Goal: Check status: Check status

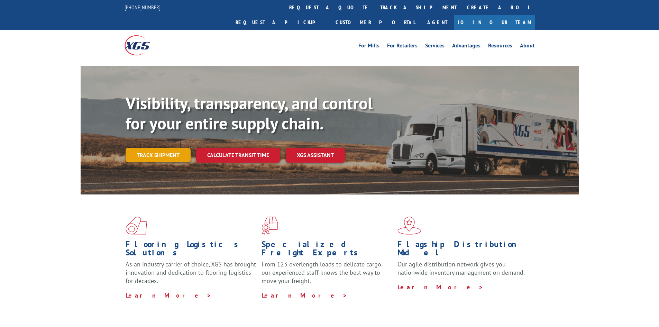
click at [162, 148] on link "Track shipment" at bounding box center [158, 155] width 65 height 15
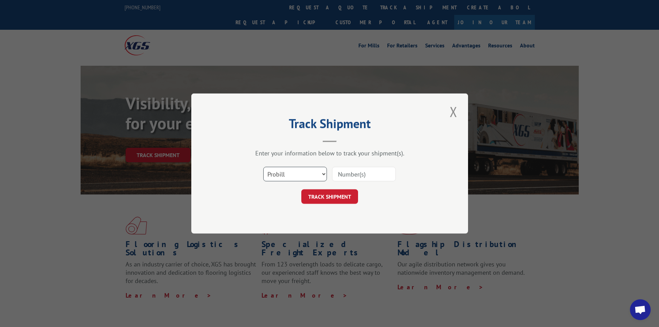
click at [307, 173] on select "Select category... Probill BOL PO" at bounding box center [295, 174] width 64 height 15
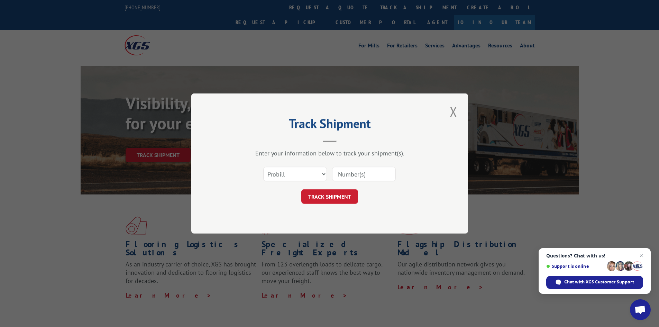
click at [355, 170] on input at bounding box center [364, 174] width 64 height 15
click at [301, 177] on select "Select category... Probill BOL PO" at bounding box center [295, 174] width 64 height 15
select select "bol"
click at [263, 167] on select "Select category... Probill BOL PO" at bounding box center [295, 174] width 64 height 15
click at [340, 175] on input at bounding box center [364, 174] width 64 height 15
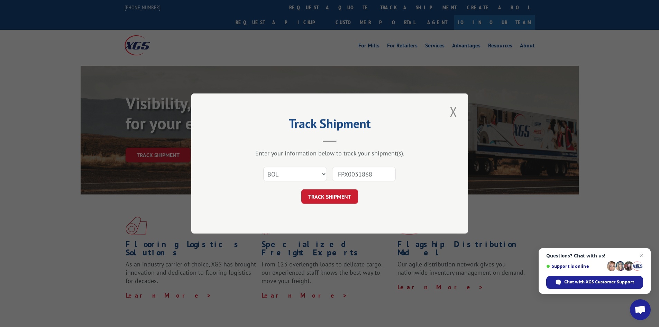
type input "FPX00318689"
click button "TRACK SHIPMENT" at bounding box center [329, 196] width 57 height 15
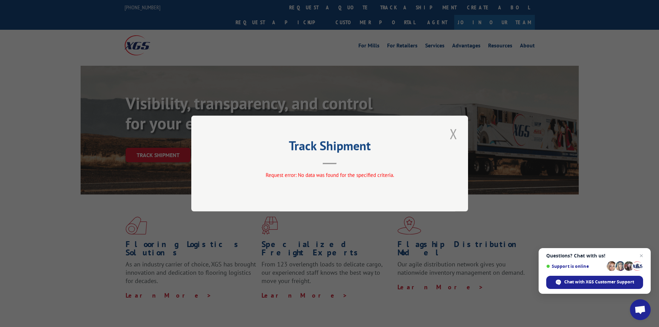
click at [455, 141] on button "Close modal" at bounding box center [454, 133] width 12 height 19
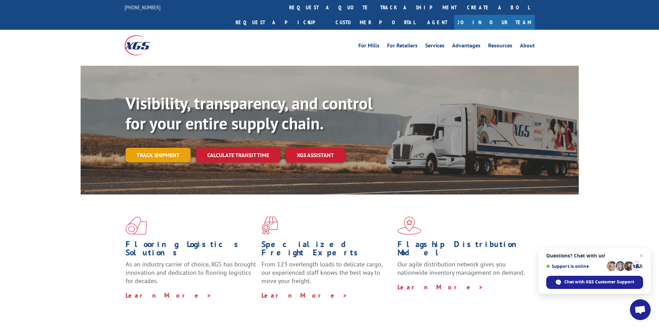
click at [163, 148] on link "Track shipment" at bounding box center [158, 155] width 65 height 15
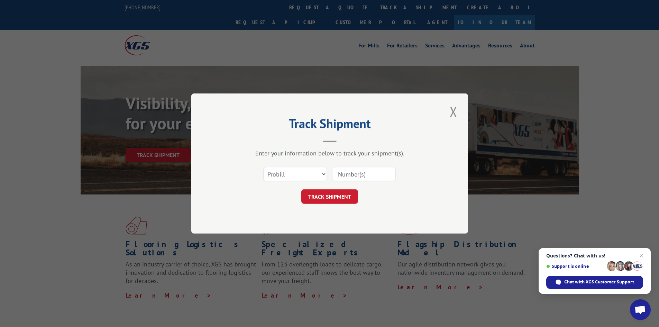
click at [340, 170] on input at bounding box center [364, 174] width 64 height 15
type input "FPX00318689"
click at [319, 174] on select "Select category... Probill BOL PO" at bounding box center [295, 174] width 64 height 15
click at [339, 196] on button "TRACK SHIPMENT" at bounding box center [329, 196] width 57 height 15
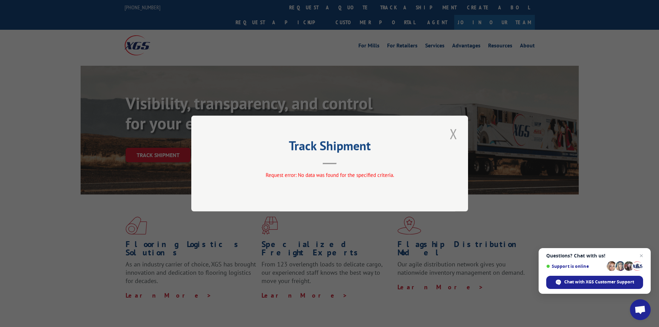
click at [457, 133] on button "Close modal" at bounding box center [454, 133] width 12 height 19
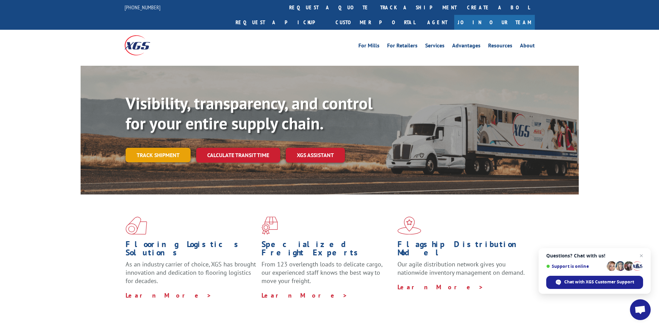
click at [170, 148] on link "Track shipment" at bounding box center [158, 155] width 65 height 15
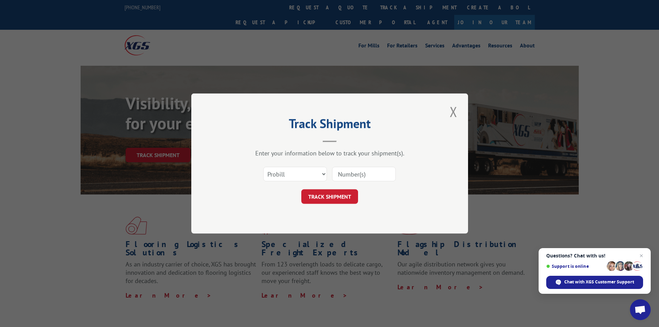
click at [355, 172] on input at bounding box center [364, 174] width 64 height 15
type input "FPX00318689"
drag, startPoint x: 380, startPoint y: 171, endPoint x: 330, endPoint y: 172, distance: 50.2
click at [330, 172] on div "Select category... Probill BOL PO FPX00318689" at bounding box center [330, 174] width 208 height 23
click at [321, 177] on select "Select category... Probill BOL PO" at bounding box center [295, 174] width 64 height 15
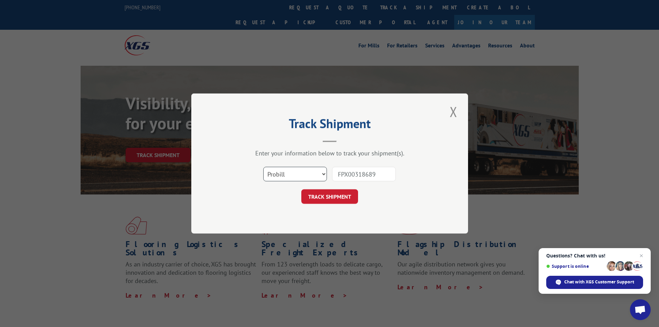
click at [263, 167] on select "Select category... Probill BOL PO" at bounding box center [295, 174] width 64 height 15
click at [312, 190] on button "TRACK SHIPMENT" at bounding box center [329, 196] width 57 height 15
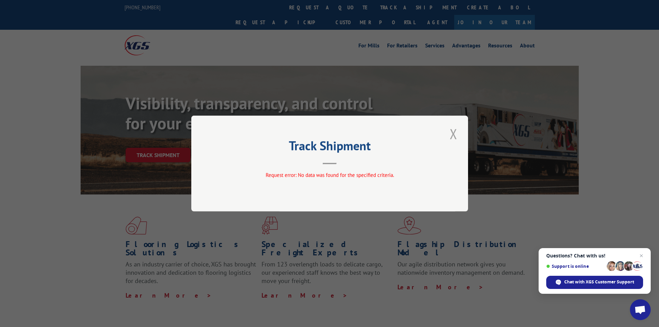
click at [450, 132] on button "Close modal" at bounding box center [454, 133] width 12 height 19
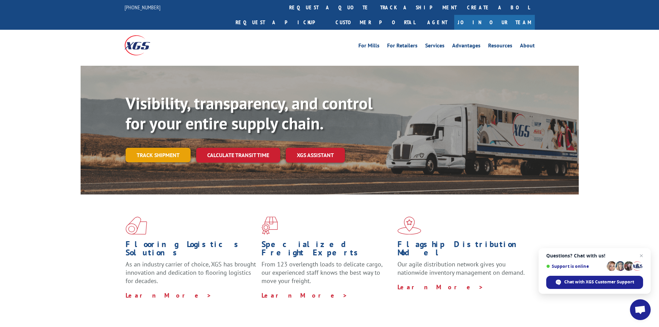
click at [140, 148] on link "Track shipment" at bounding box center [158, 155] width 65 height 15
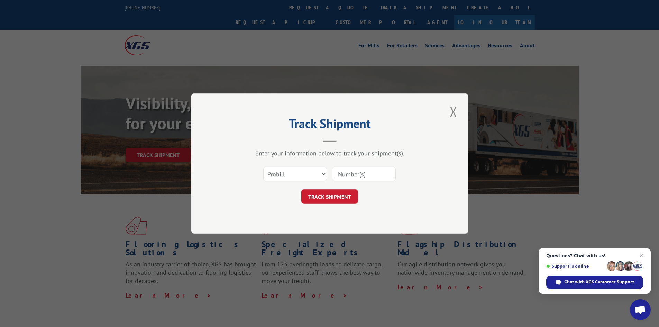
click at [366, 172] on input at bounding box center [364, 174] width 64 height 15
type input "FPX00318689"
click at [306, 177] on select "Select category... Probill BOL PO" at bounding box center [295, 174] width 64 height 15
select select "bol"
click at [263, 167] on select "Select category... Probill BOL PO" at bounding box center [295, 174] width 64 height 15
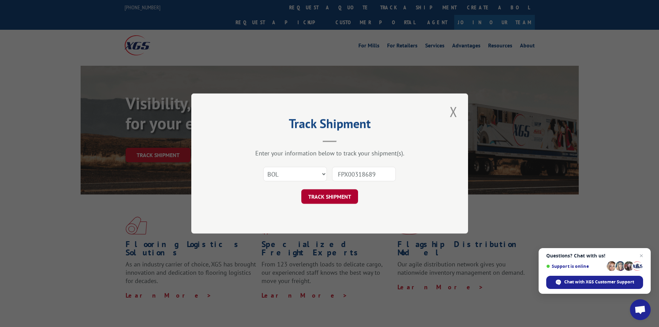
click at [319, 202] on button "TRACK SHIPMENT" at bounding box center [329, 196] width 57 height 15
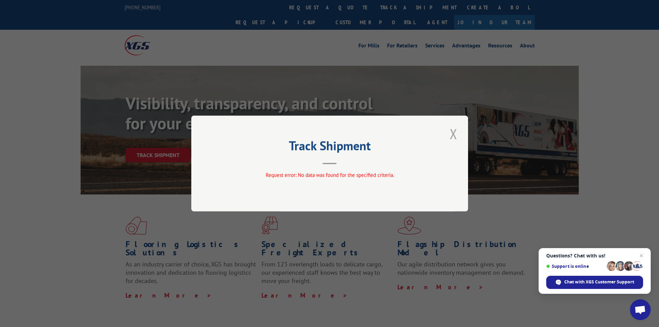
click at [453, 132] on button "Close modal" at bounding box center [454, 133] width 12 height 19
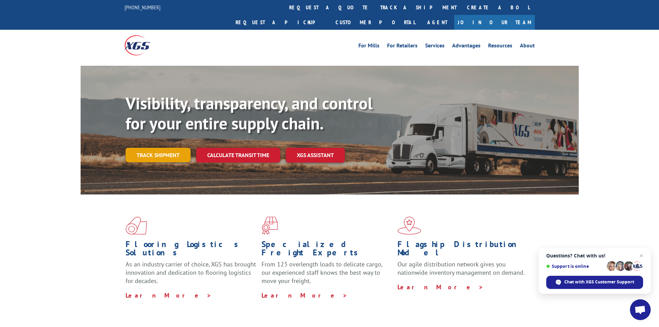
click at [155, 148] on link "Track shipment" at bounding box center [158, 155] width 65 height 15
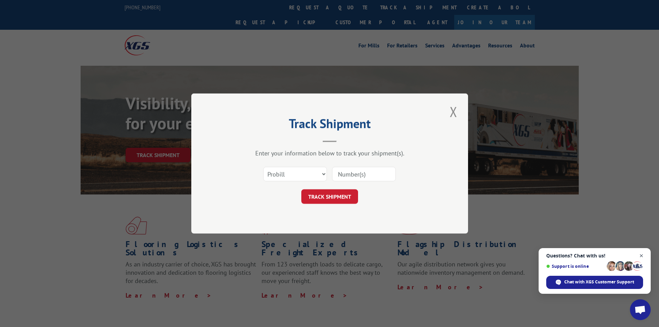
click at [641, 257] on span "Open chat" at bounding box center [641, 255] width 9 height 9
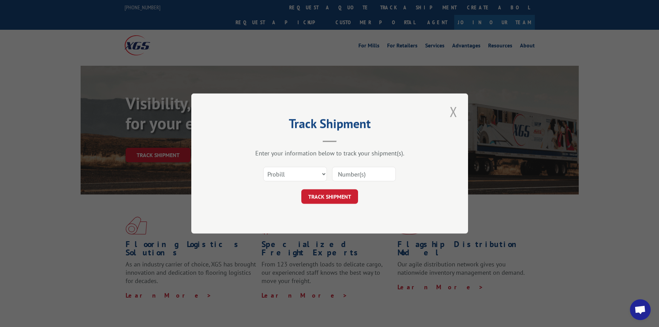
click at [449, 114] on button "Close modal" at bounding box center [454, 111] width 12 height 19
